Goal: Transaction & Acquisition: Purchase product/service

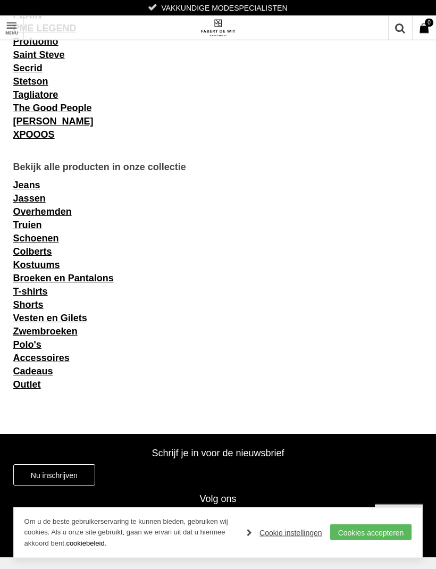
scroll to position [1226, 0]
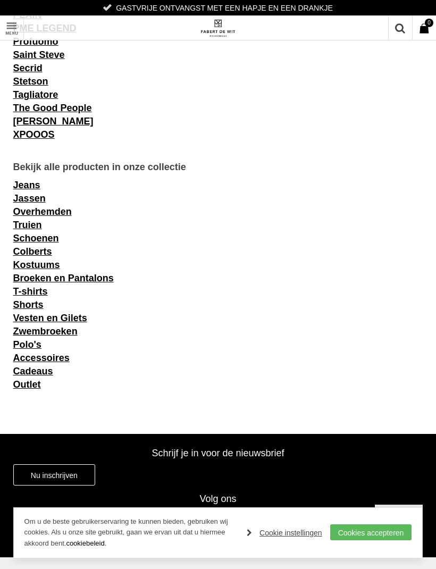
click at [72, 321] on link "Vesten en Gilets" at bounding box center [50, 318] width 74 height 11
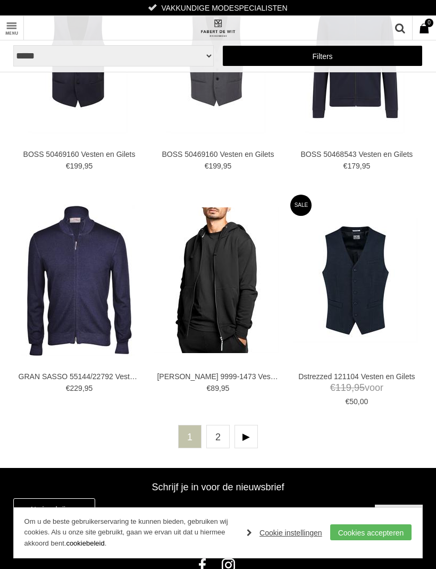
scroll to position [2348, 0]
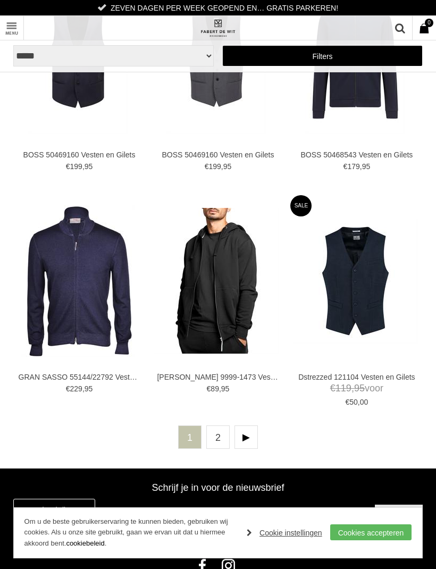
click at [237, 297] on img at bounding box center [216, 281] width 125 height 146
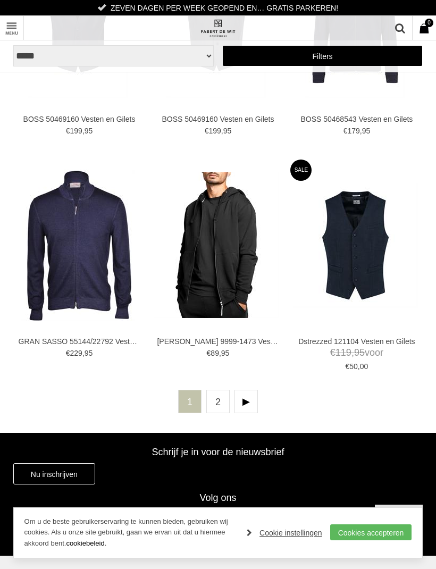
click at [218, 401] on link "2" at bounding box center [217, 401] width 23 height 23
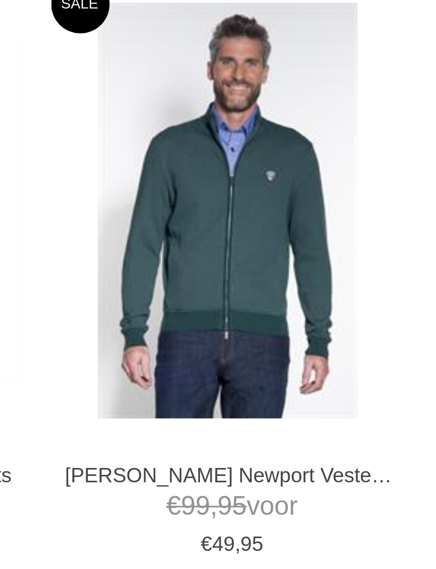
click at [0, 0] on img at bounding box center [0, 0] width 0 height 0
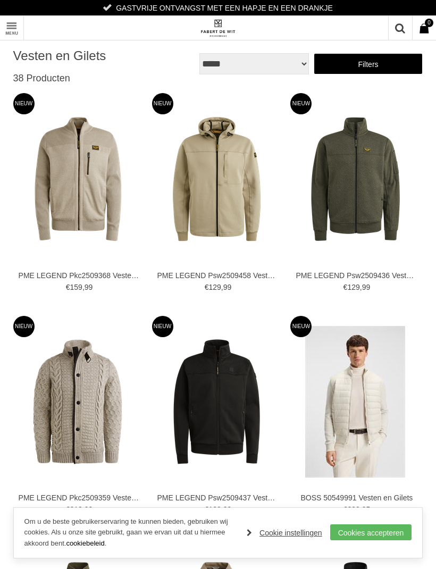
click at [0, 0] on img at bounding box center [0, 0] width 0 height 0
click at [372, 69] on link "Filters" at bounding box center [369, 63] width 110 height 21
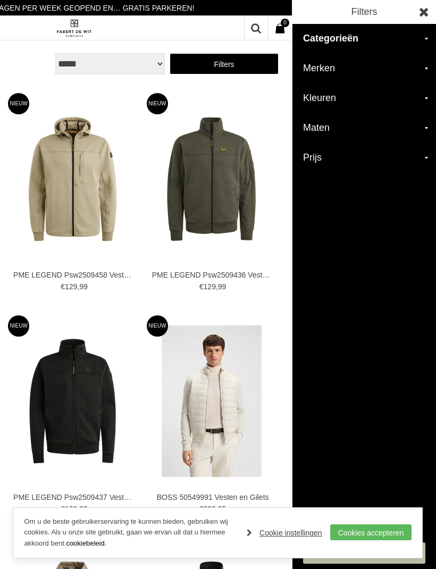
click at [324, 165] on h2 "Prijs" at bounding box center [365, 158] width 144 height 30
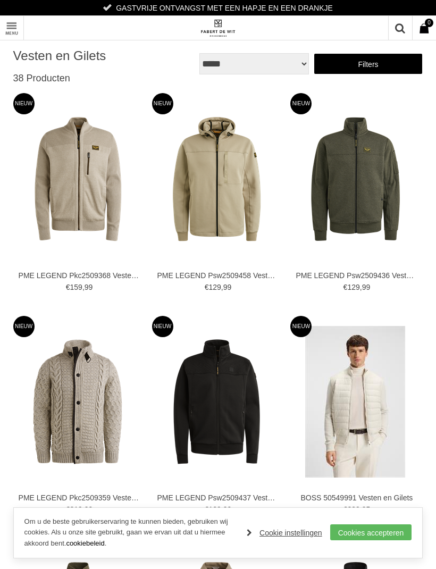
click at [366, 68] on link "Filters" at bounding box center [369, 63] width 110 height 21
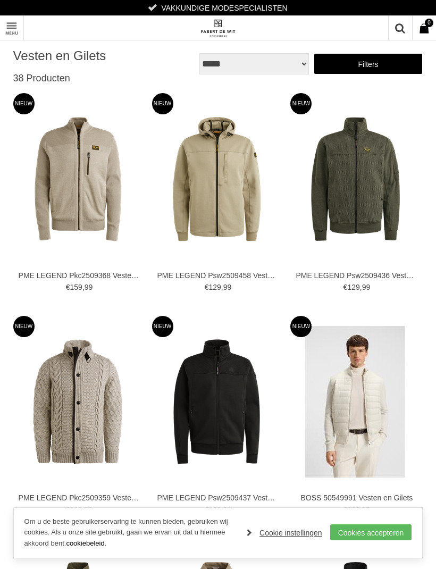
click at [297, 63] on select "**********" at bounding box center [255, 63] width 110 height 21
select select "*"
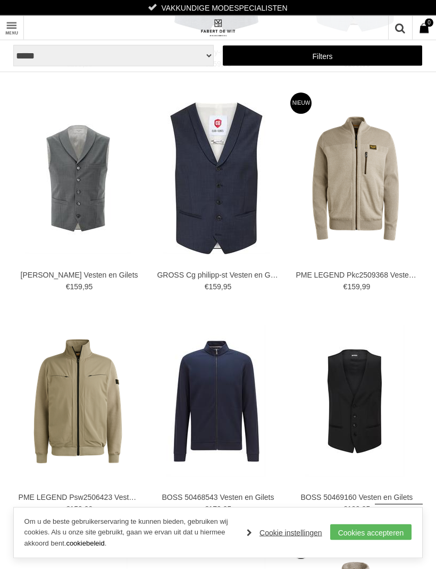
scroll to position [1560, 0]
click at [0, 0] on img at bounding box center [0, 0] width 0 height 0
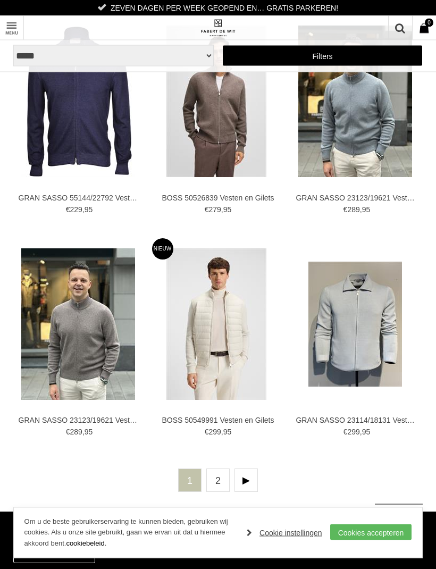
scroll to position [2306, 0]
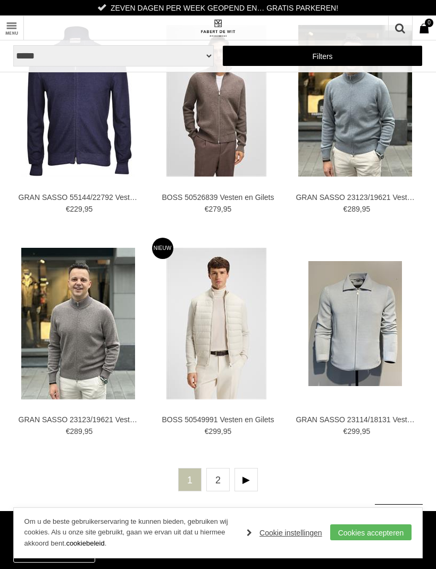
click at [245, 477] on link at bounding box center [246, 479] width 23 height 23
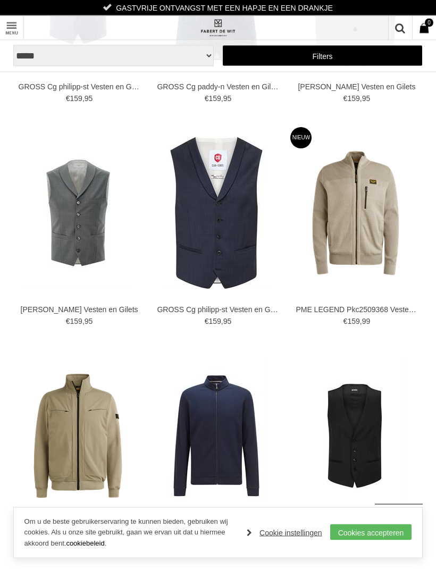
scroll to position [1527, 0]
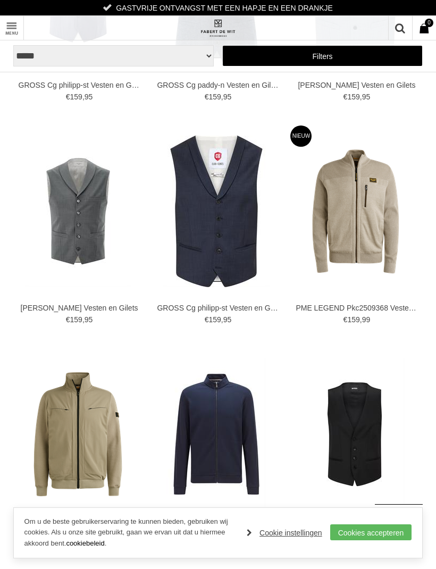
click at [0, 0] on img at bounding box center [0, 0] width 0 height 0
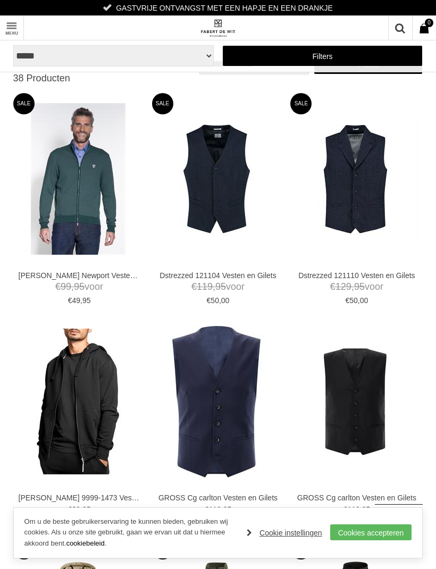
scroll to position [1562, 0]
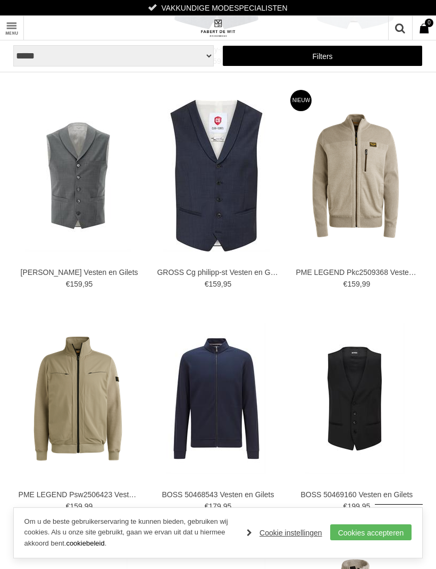
click at [0, 0] on img at bounding box center [0, 0] width 0 height 0
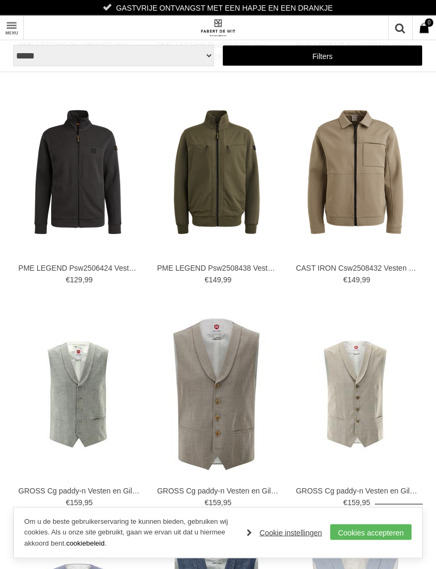
scroll to position [887, 0]
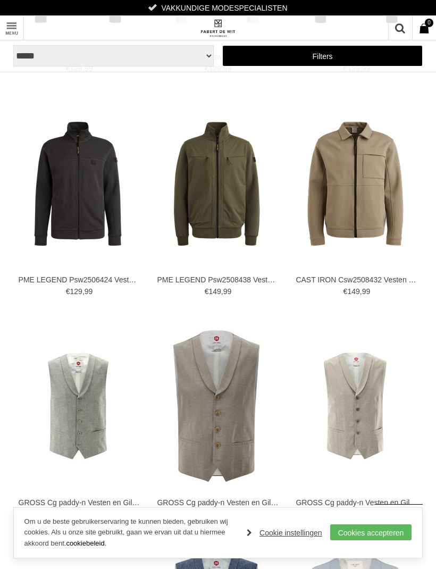
click at [0, 0] on img at bounding box center [0, 0] width 0 height 0
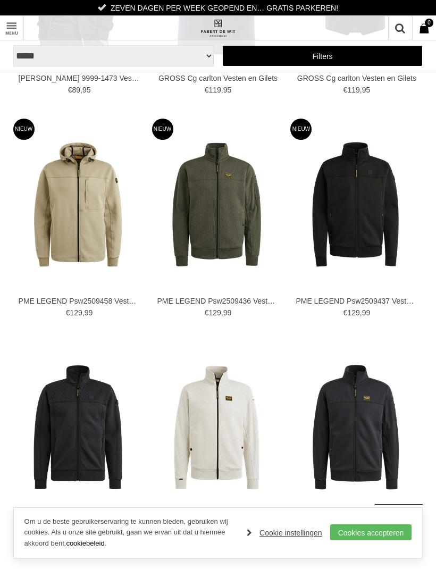
scroll to position [419, 0]
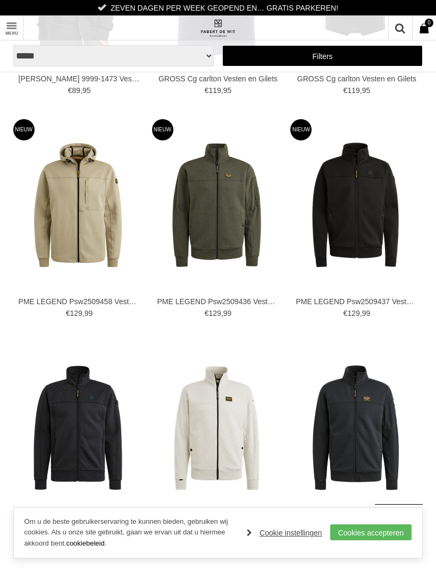
click at [0, 0] on img at bounding box center [0, 0] width 0 height 0
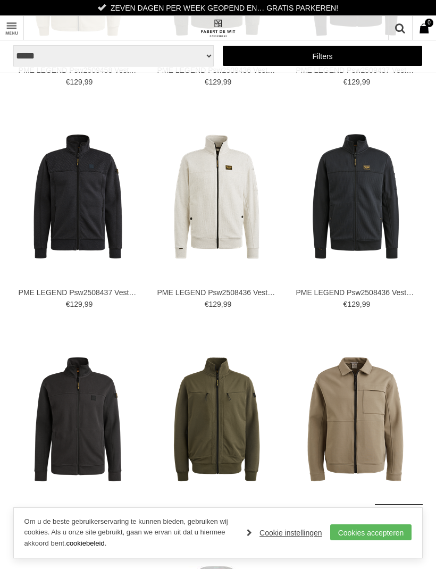
scroll to position [649, 0]
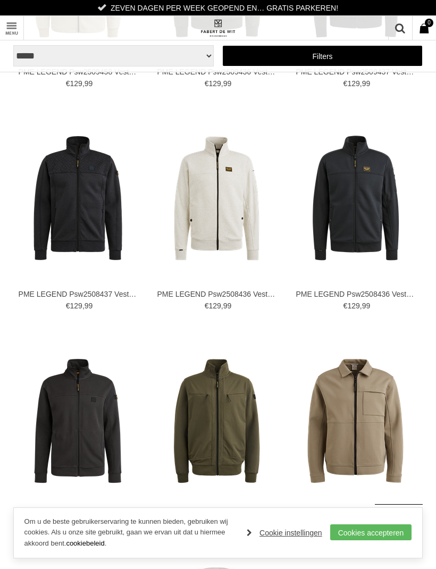
click at [0, 0] on img at bounding box center [0, 0] width 0 height 0
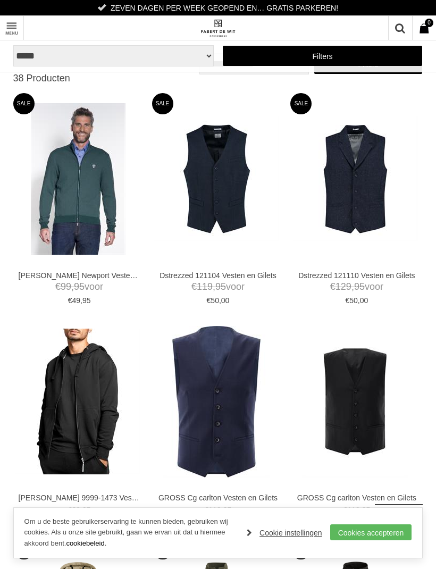
scroll to position [684, 0]
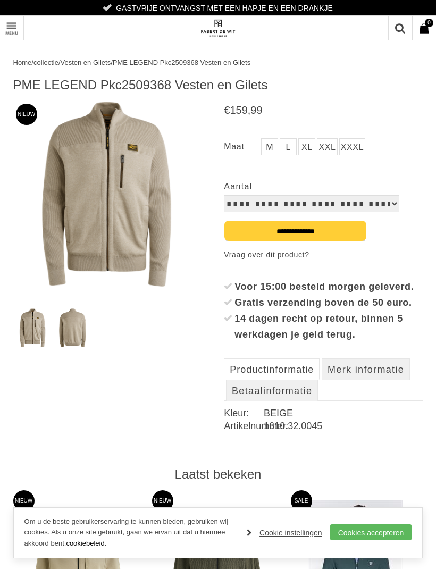
click at [127, 197] on img at bounding box center [106, 194] width 186 height 186
click at [287, 146] on link "L" at bounding box center [288, 146] width 17 height 17
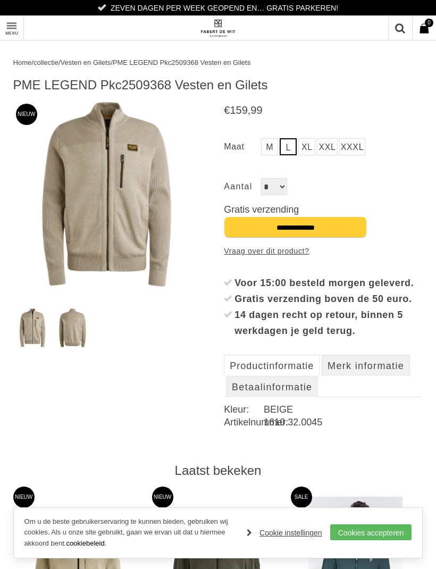
click at [140, 208] on img at bounding box center [106, 194] width 186 height 186
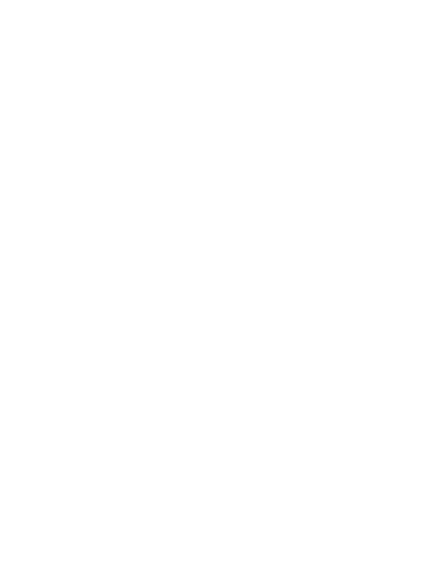
scroll to position [743, 0]
